Goal: Find specific page/section: Find specific page/section

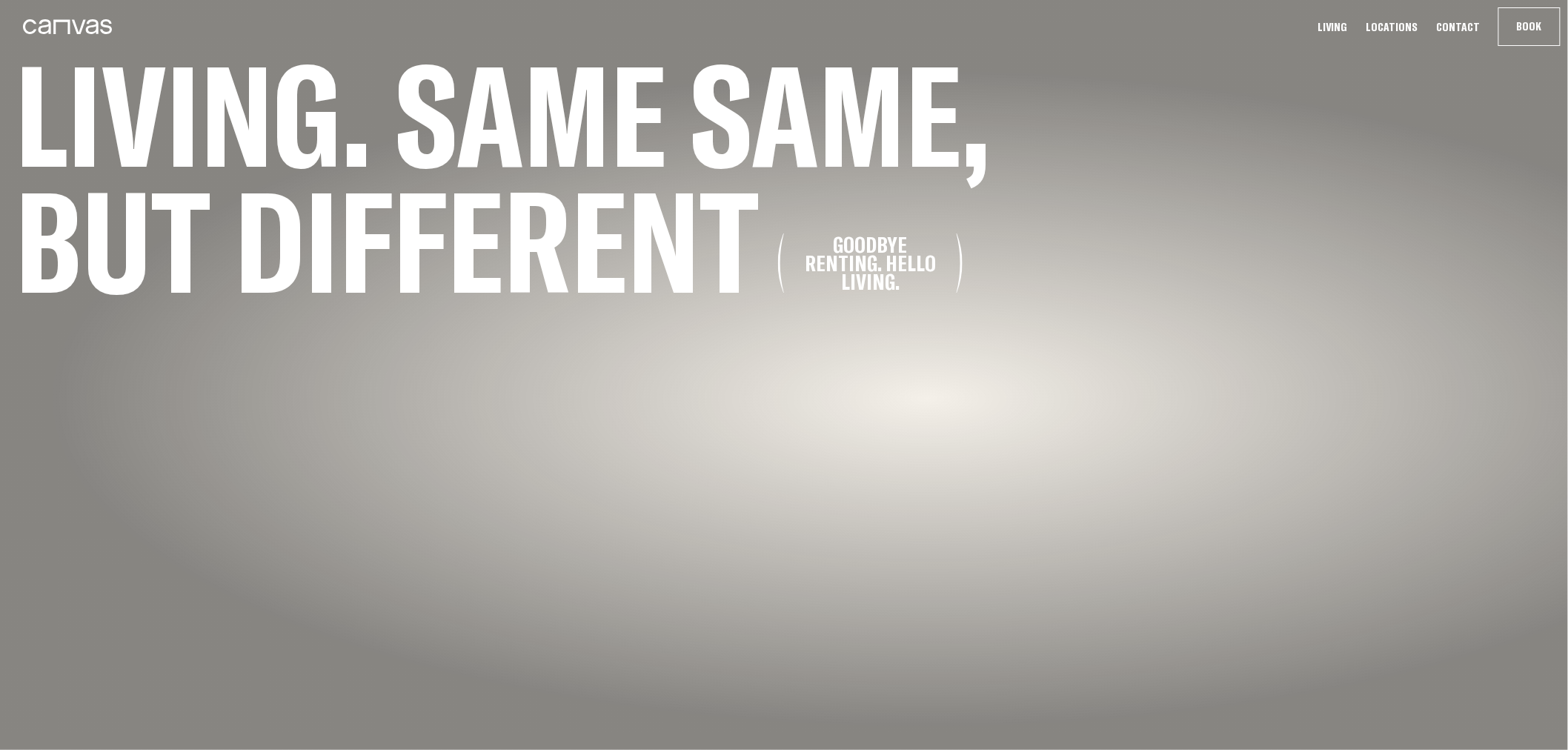
click at [1407, 30] on link "Locations" at bounding box center [1392, 27] width 61 height 16
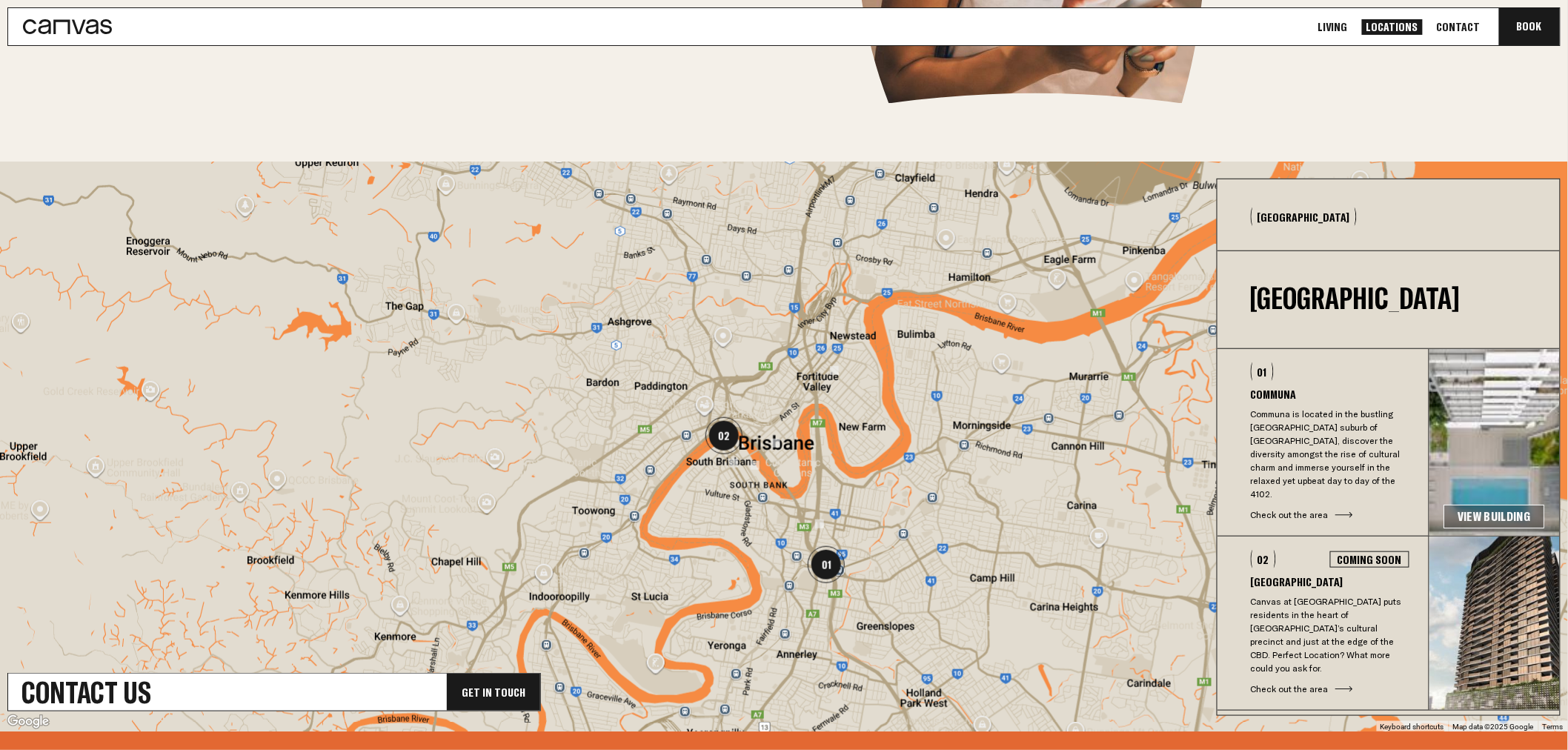
scroll to position [329, 0]
click at [1323, 432] on p "Communa is located in the bustling [GEOGRAPHIC_DATA] suburb of [GEOGRAPHIC_DATA…" at bounding box center [1330, 454] width 158 height 93
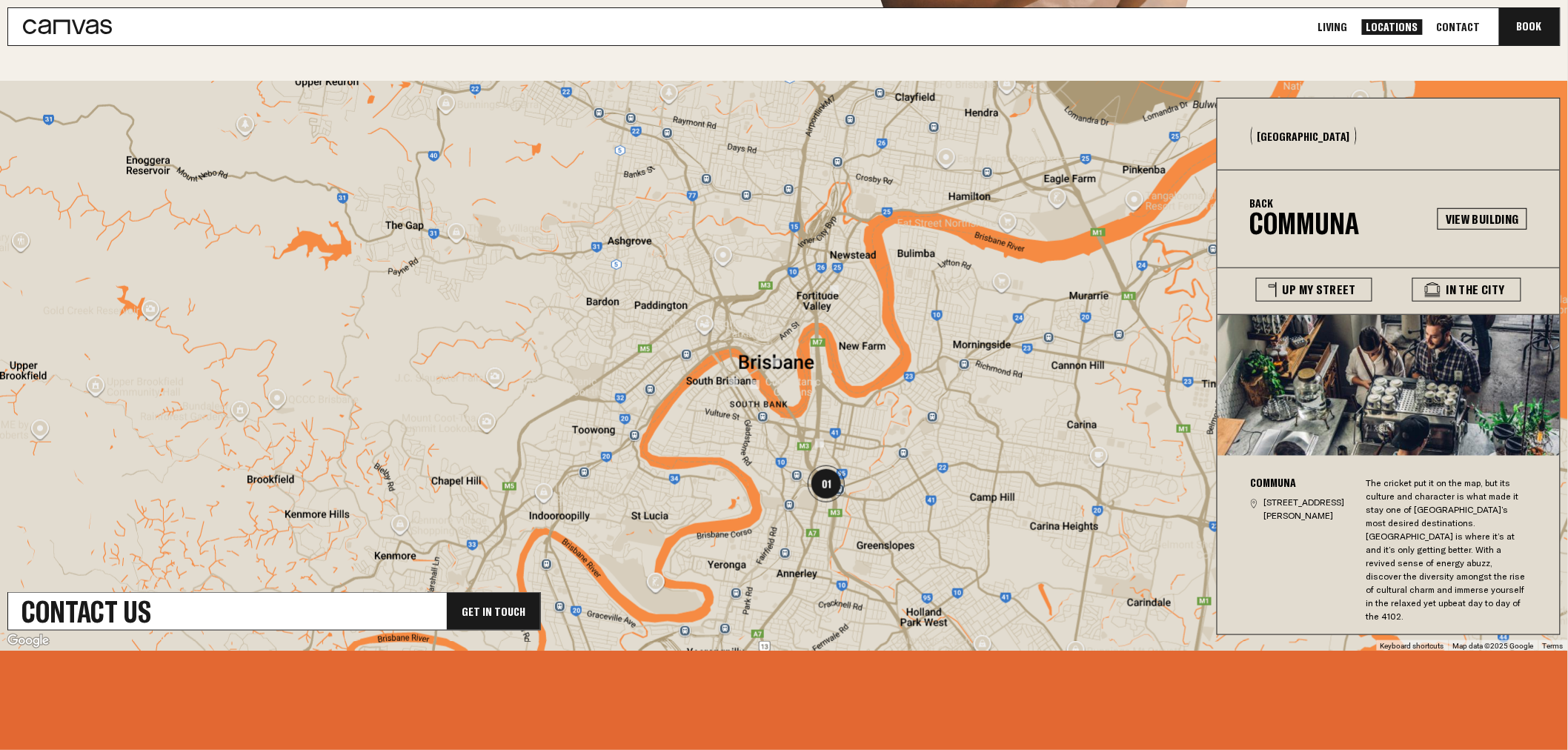
scroll to position [411, 0]
drag, startPoint x: 1280, startPoint y: 522, endPoint x: 1302, endPoint y: 547, distance: 33.3
click at [1302, 521] on p "[STREET_ADDRESS][PERSON_NAME]" at bounding box center [1307, 507] width 87 height 26
click at [1395, 530] on div "The cricket put it on the map, but its culture and character is what made it st…" at bounding box center [1447, 549] width 161 height 147
click at [1465, 290] on button "In The City" at bounding box center [1466, 288] width 109 height 23
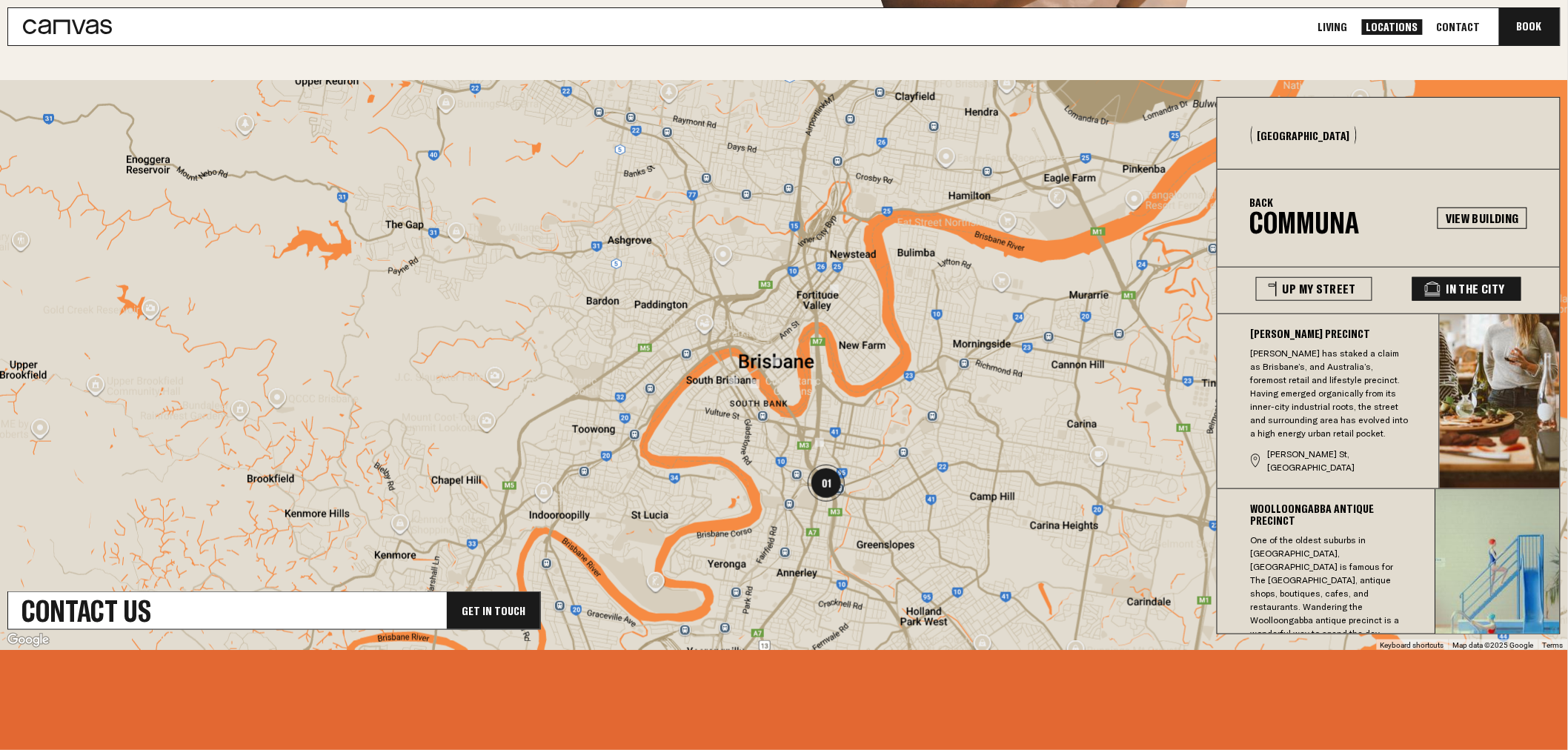
click at [1465, 291] on button "In The City" at bounding box center [1466, 288] width 109 height 23
click at [1337, 292] on button "Up My Street" at bounding box center [1314, 288] width 116 height 23
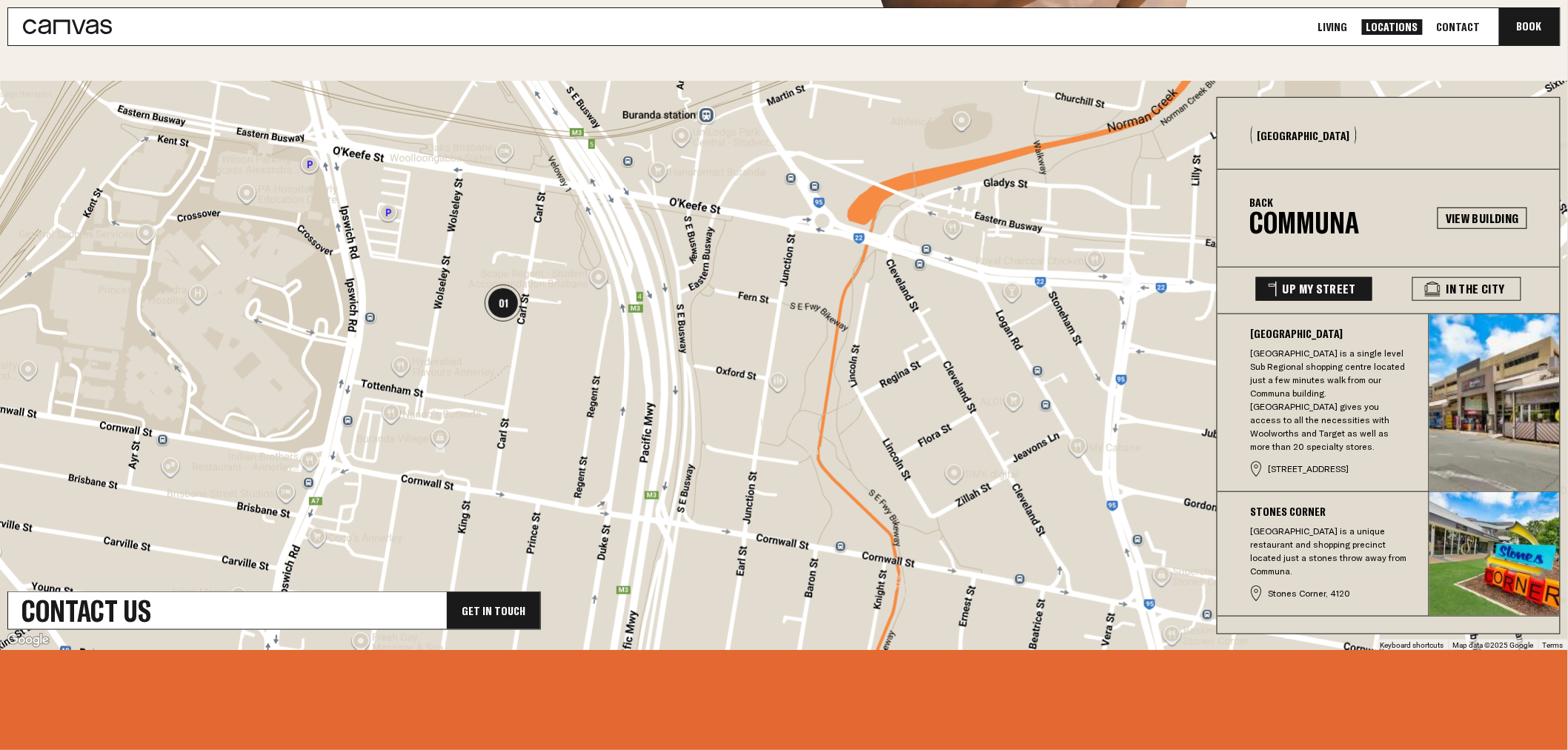
click at [1341, 297] on button "Up My Street" at bounding box center [1314, 288] width 116 height 23
click at [1276, 211] on div "Back Communa" at bounding box center [1344, 216] width 188 height 46
click at [1478, 212] on link "View Building" at bounding box center [1483, 218] width 90 height 22
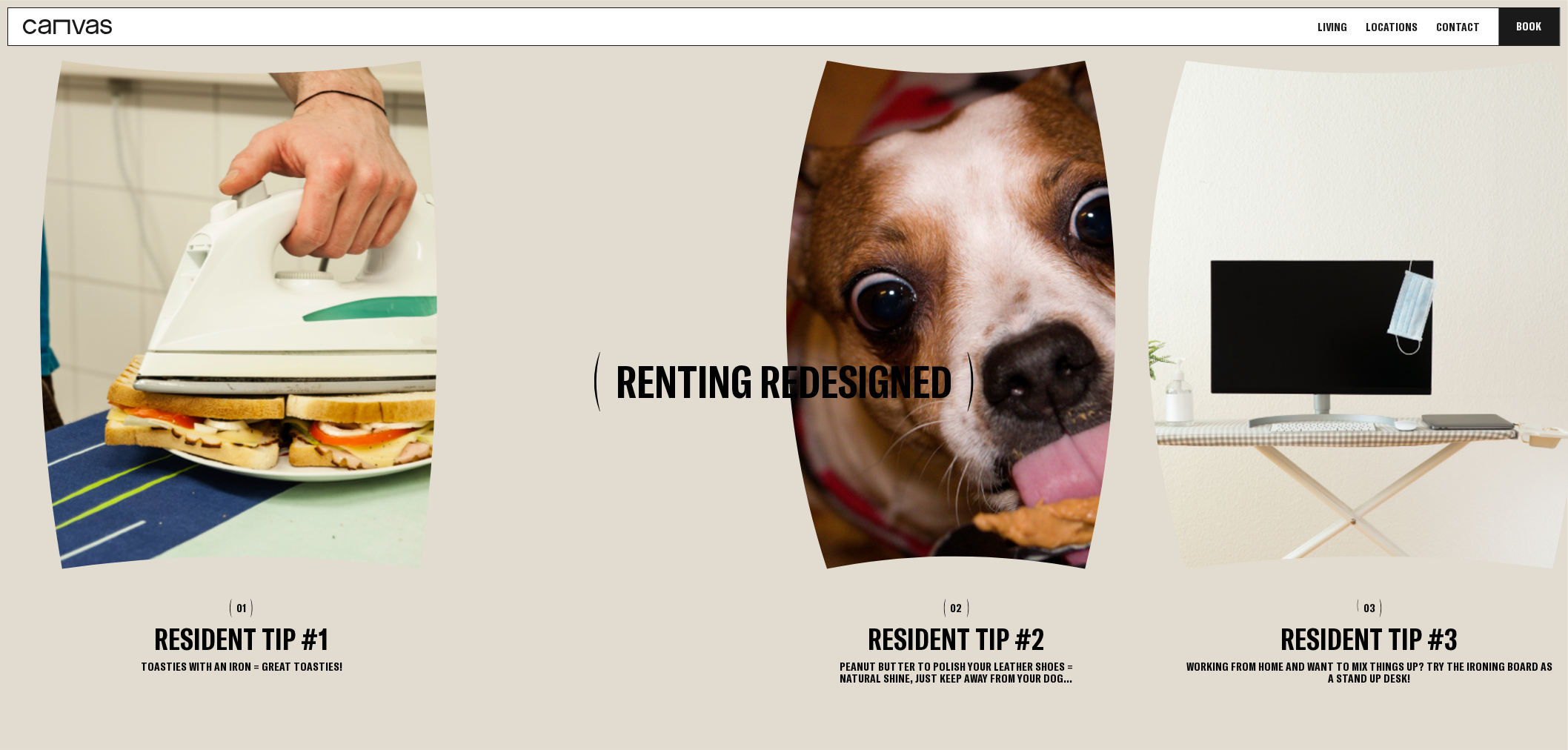
drag, startPoint x: 862, startPoint y: 667, endPoint x: 924, endPoint y: 668, distance: 62.0
click at [924, 668] on p "Peanut butter to polish your leather shoes = natural shine, just keep away from…" at bounding box center [956, 672] width 339 height 23
click at [982, 667] on p "Peanut butter to polish your leather shoes = natural shine, just keep away from…" at bounding box center [956, 672] width 339 height 23
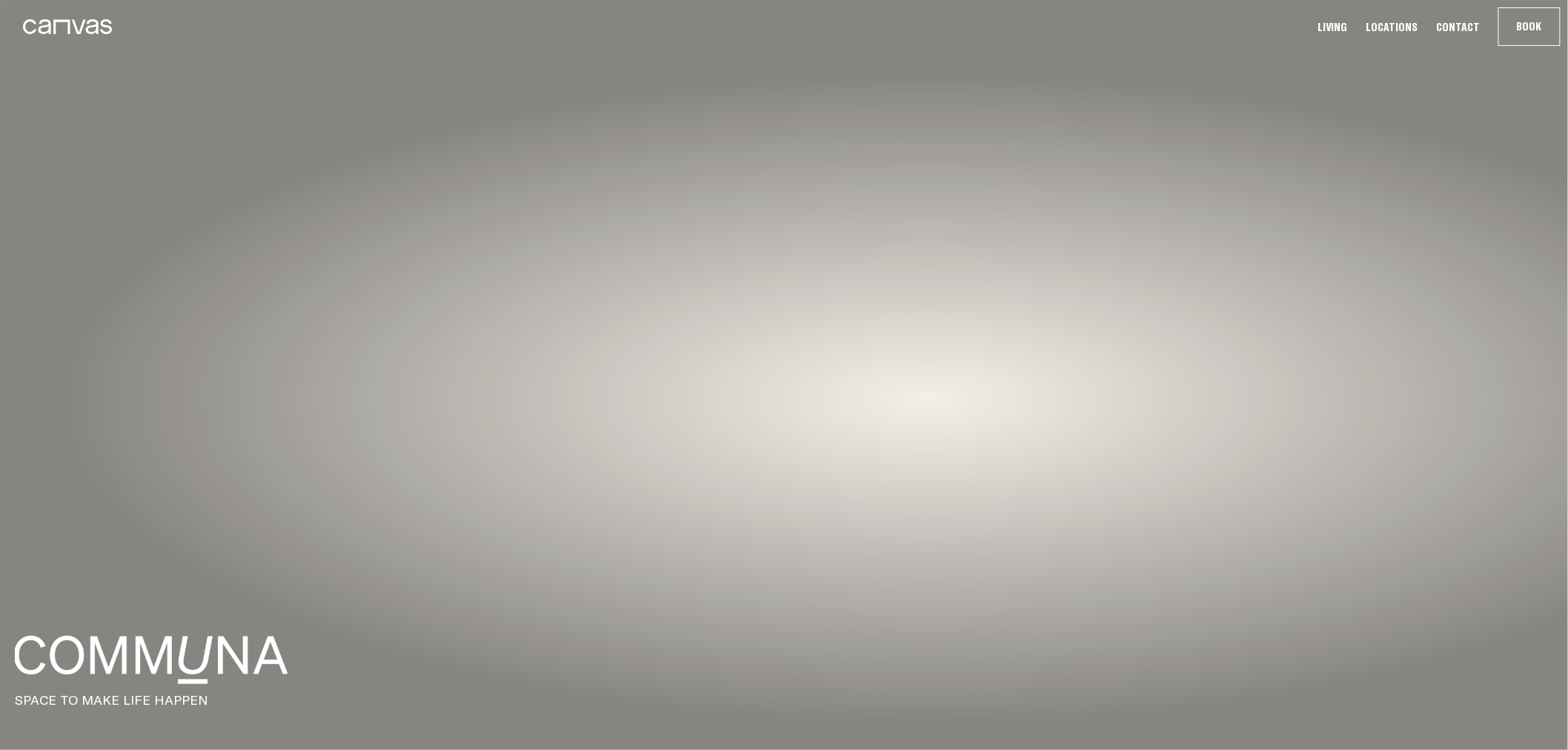
drag, startPoint x: 949, startPoint y: 439, endPoint x: 1143, endPoint y: 452, distance: 194.4
click at [1143, 452] on div at bounding box center [784, 375] width 1568 height 750
